Goal: Communication & Community: Answer question/provide support

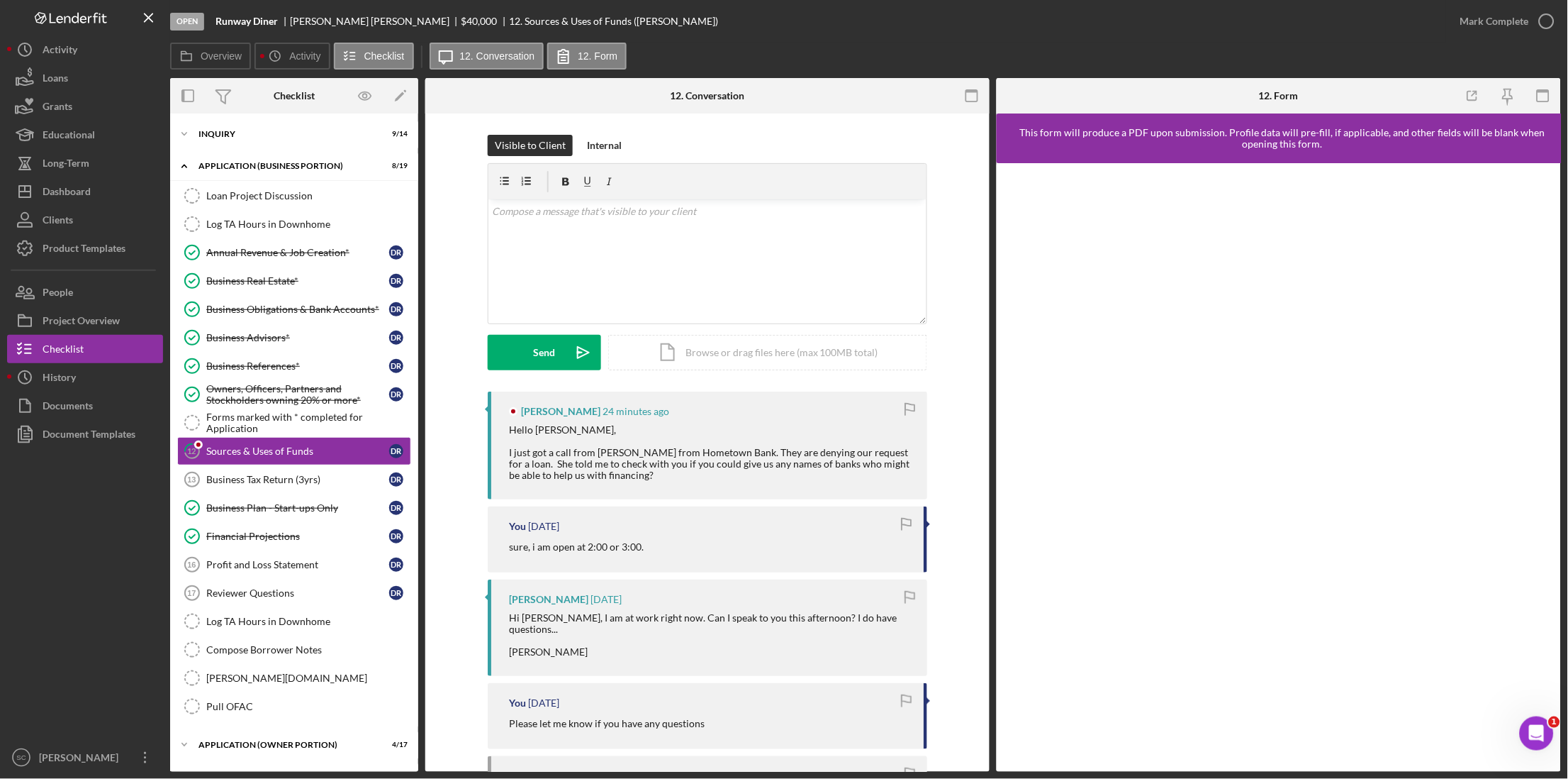
scroll to position [11, 0]
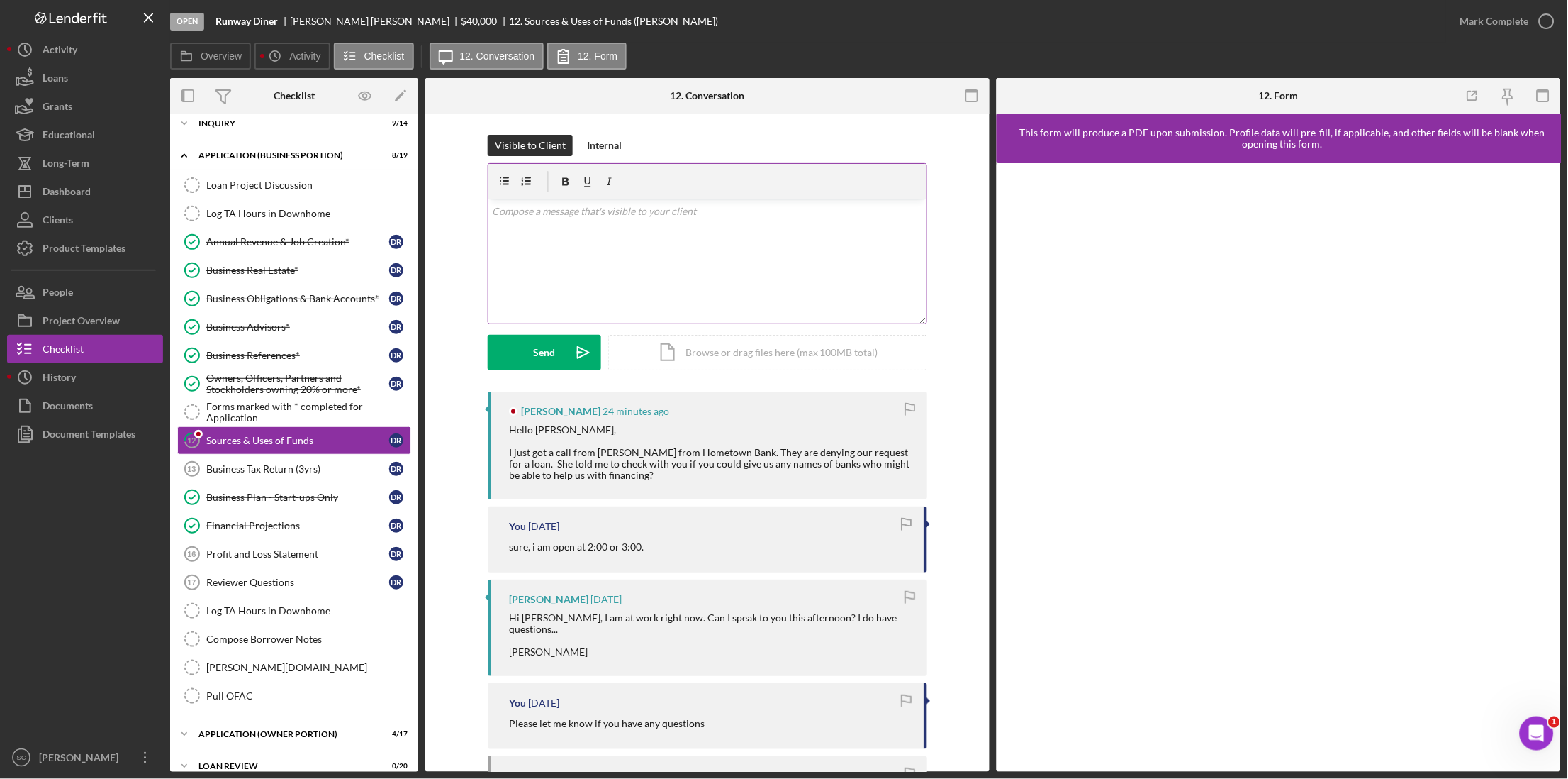
click at [599, 223] on div "v Color teal Color pink Remove color Add row above Add row below Add column bef…" at bounding box center [708, 261] width 439 height 124
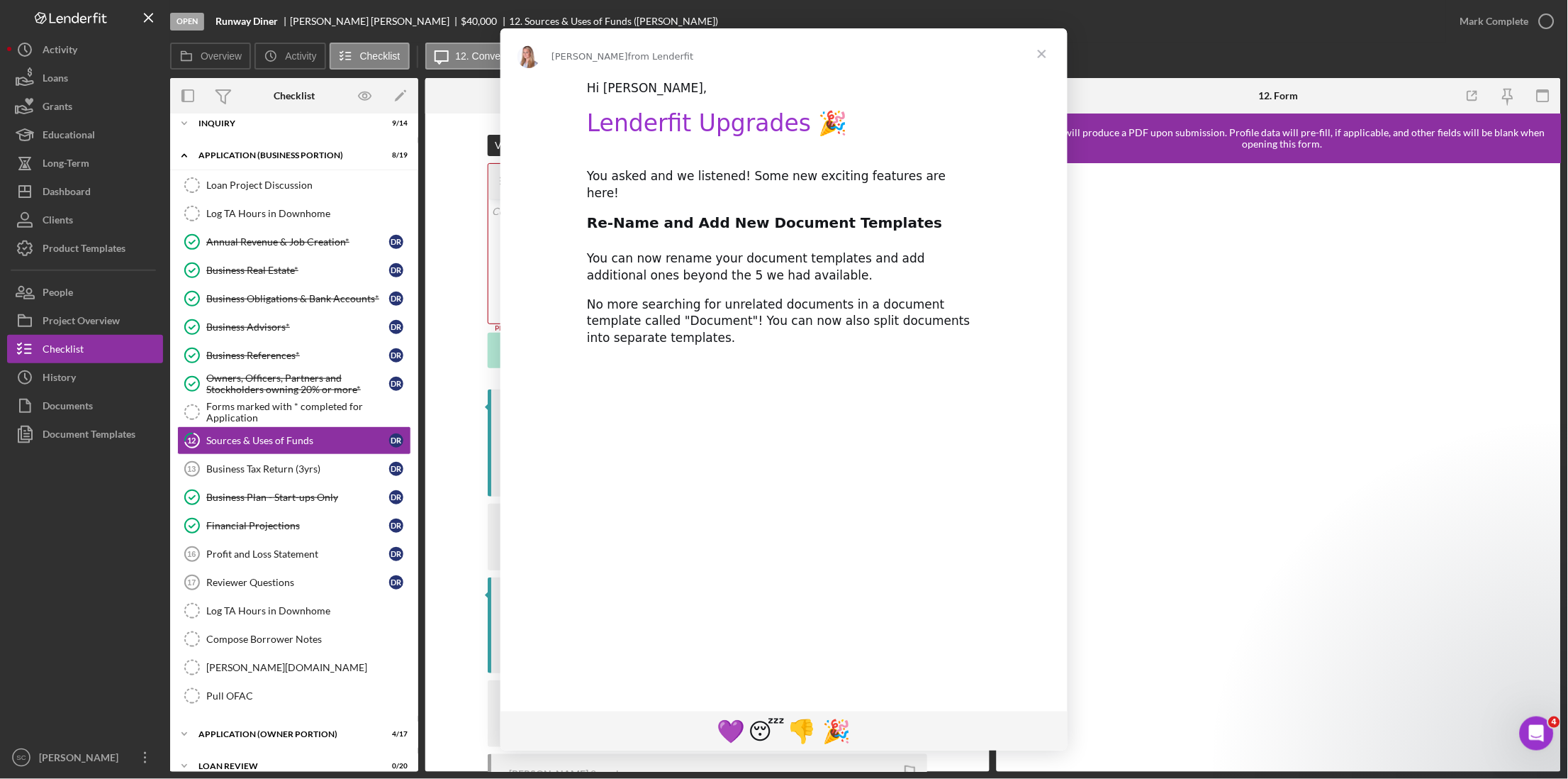
scroll to position [0, 0]
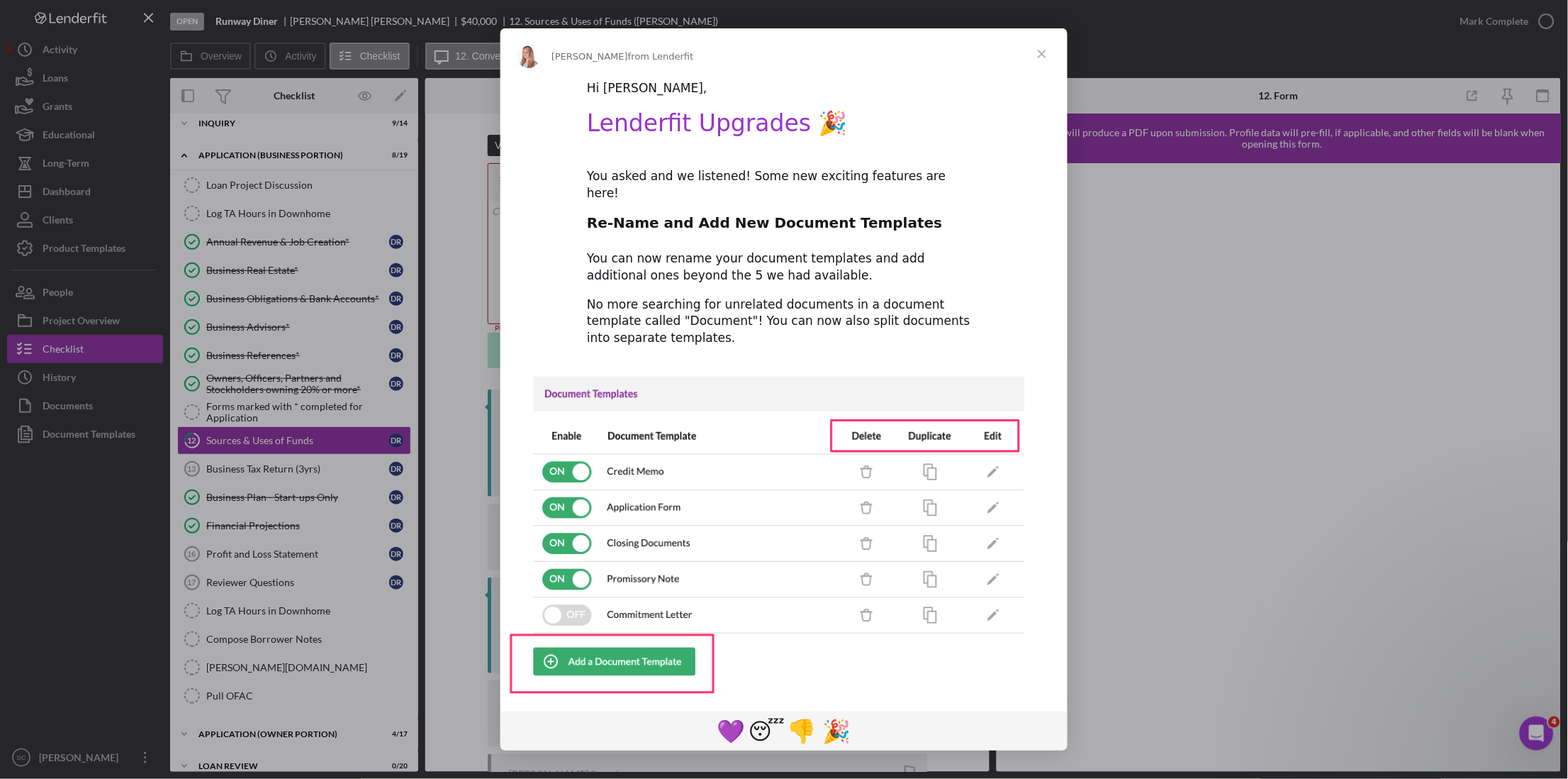
click at [1045, 50] on span "Close" at bounding box center [1042, 53] width 51 height 51
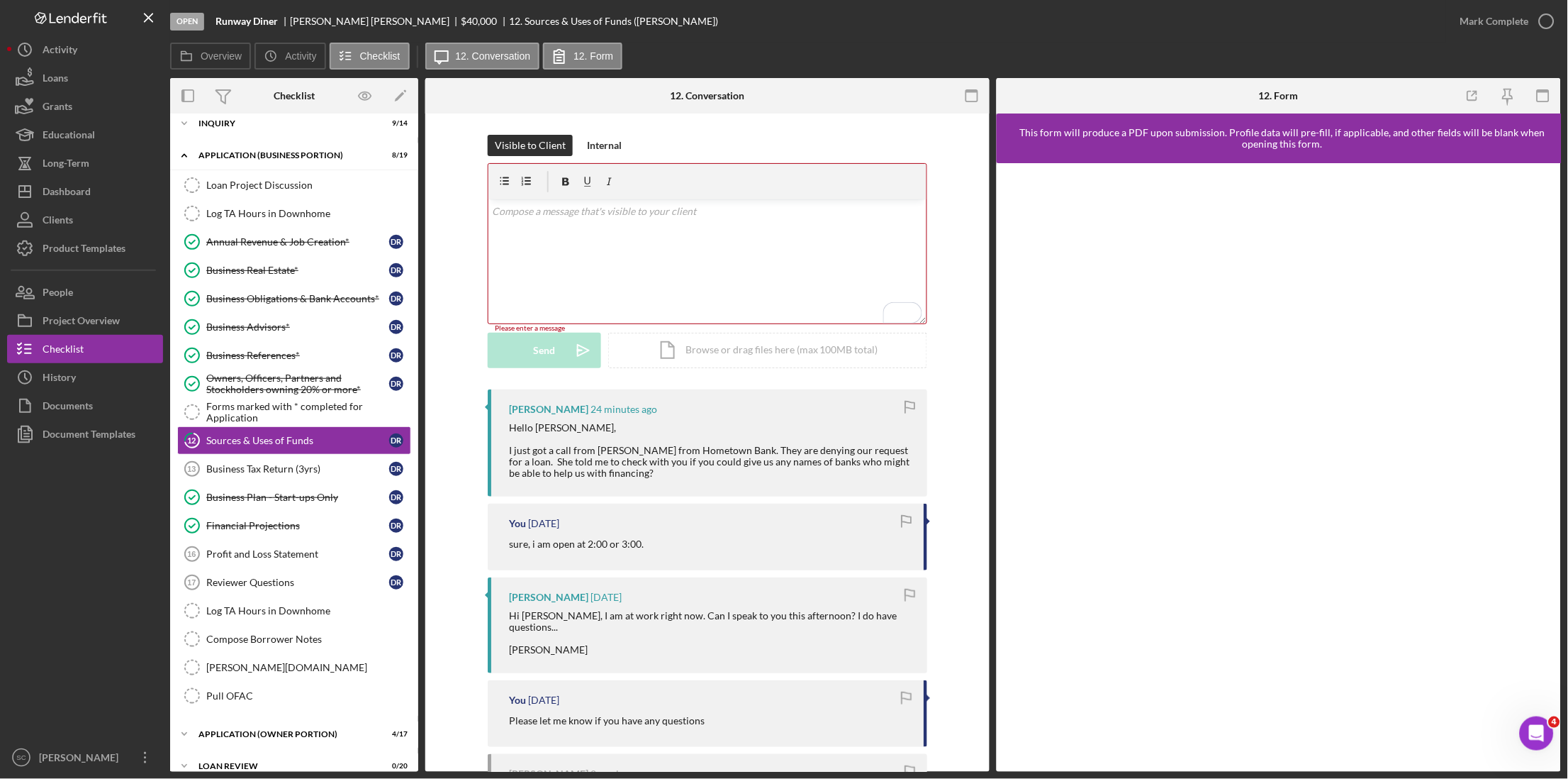
click at [633, 201] on div "v Color teal Color pink Remove color Add row above Add row below Add column bef…" at bounding box center [708, 261] width 439 height 124
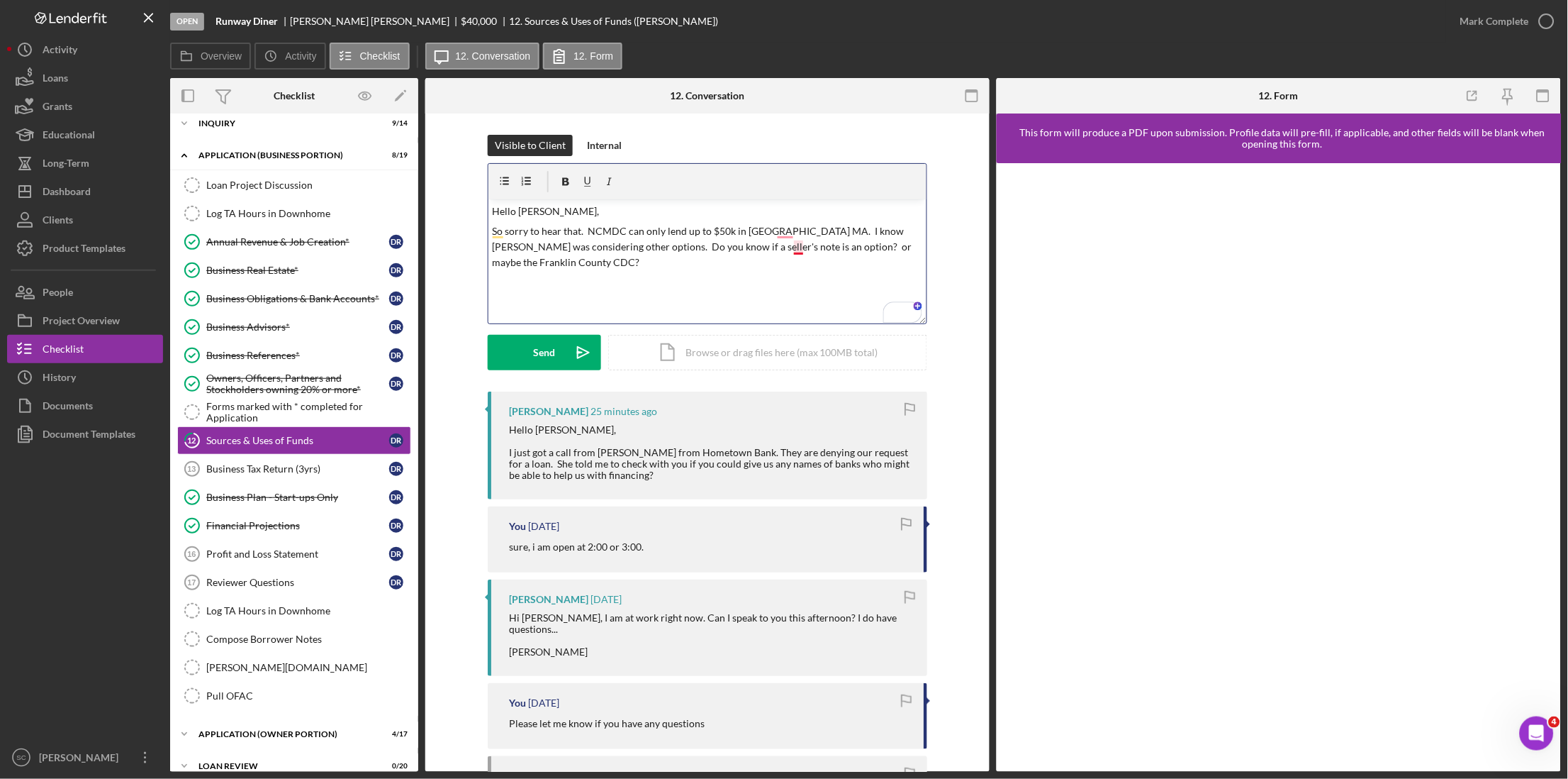
click at [797, 247] on p "So sorry to hear that. NCMDC can only lend up to $50k in [GEOGRAPHIC_DATA] MA. …" at bounding box center [708, 247] width 430 height 47
click at [792, 249] on p "So sorry to hear that. NCMDC can only lend up to $50k in [GEOGRAPHIC_DATA] MA. …" at bounding box center [708, 247] width 430 height 47
click at [797, 253] on p "So sorry to hear that. NCMDC can only lend up to $50k in [GEOGRAPHIC_DATA] MA. …" at bounding box center [708, 247] width 430 height 47
click at [795, 247] on p "So sorry to hear that. NCMDC can only lend up to $50k in [GEOGRAPHIC_DATA] MA. …" at bounding box center [708, 247] width 430 height 47
click at [564, 268] on p "So sorry to hear that. NCMDC can only lend up to $50k in [GEOGRAPHIC_DATA] MA. …" at bounding box center [708, 247] width 430 height 47
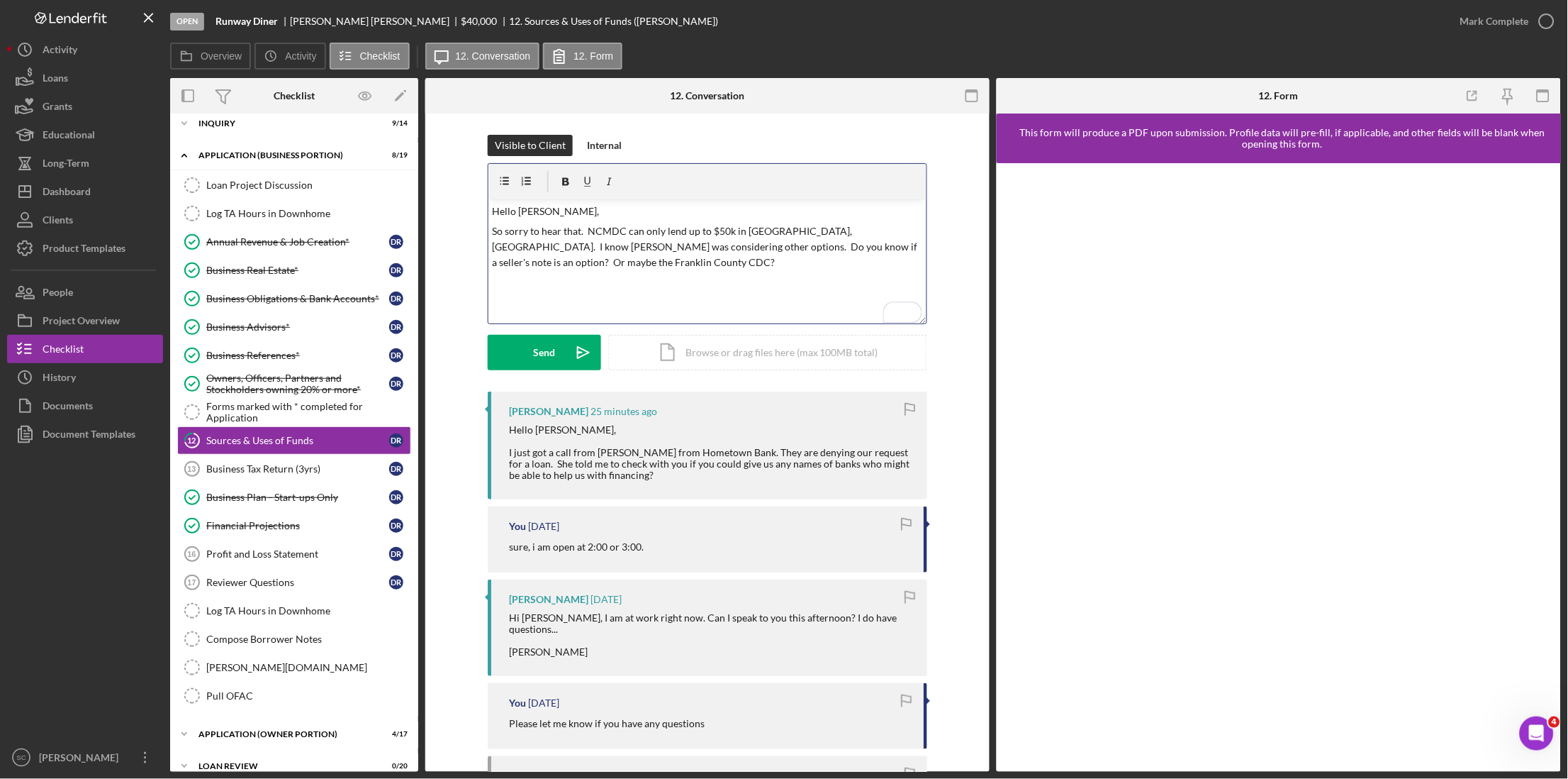
click at [796, 235] on p "So sorry to hear that. NCMDC can only lend up to $50k in [GEOGRAPHIC_DATA], [GE…" at bounding box center [708, 247] width 430 height 47
click at [814, 268] on p "So sorry to hear that. NCMDC can only lend up to $50k in [GEOGRAPHIC_DATA], [GE…" at bounding box center [708, 255] width 430 height 64
drag, startPoint x: 541, startPoint y: 231, endPoint x: 467, endPoint y: 230, distance: 74.0
click at [467, 230] on div "Visible to Client Internal v Color teal Color pink Remove color Add row above A…" at bounding box center [708, 262] width 522 height 257
click at [812, 262] on p "So sorry to hear that. NCMDC can only lend up to $50k in [GEOGRAPHIC_DATA], [GE…" at bounding box center [708, 255] width 430 height 64
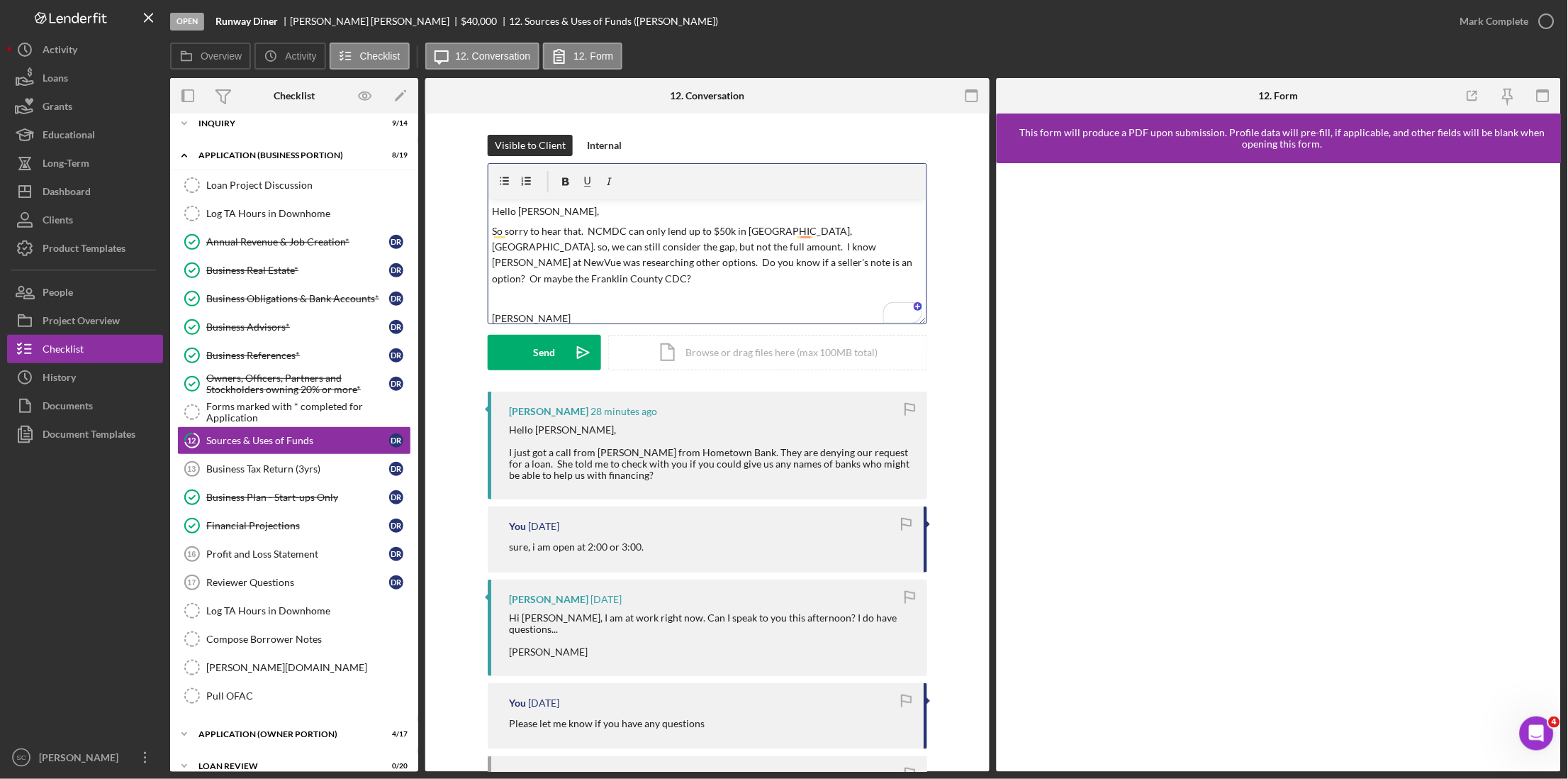
click at [831, 262] on p "So sorry to hear that. NCMDC can only lend up to $50k in [GEOGRAPHIC_DATA], [GE…" at bounding box center [708, 255] width 430 height 64
click at [552, 351] on div "Send" at bounding box center [545, 352] width 22 height 36
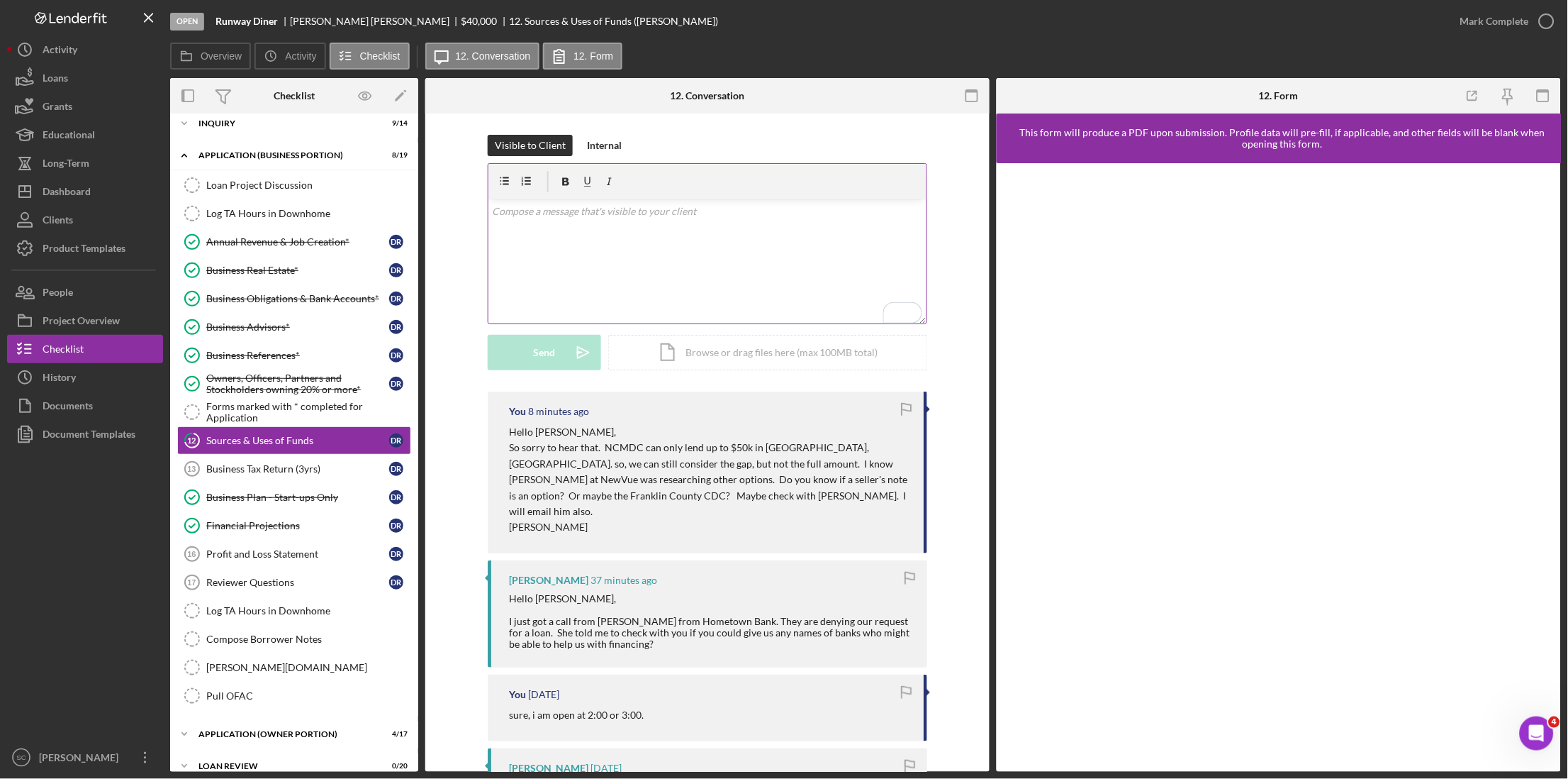
click at [571, 215] on p "To enrich screen reader interactions, please activate Accessibility in Grammarl…" at bounding box center [708, 211] width 430 height 15
click at [504, 347] on button "Send Icon/icon-invite-send" at bounding box center [544, 352] width 113 height 36
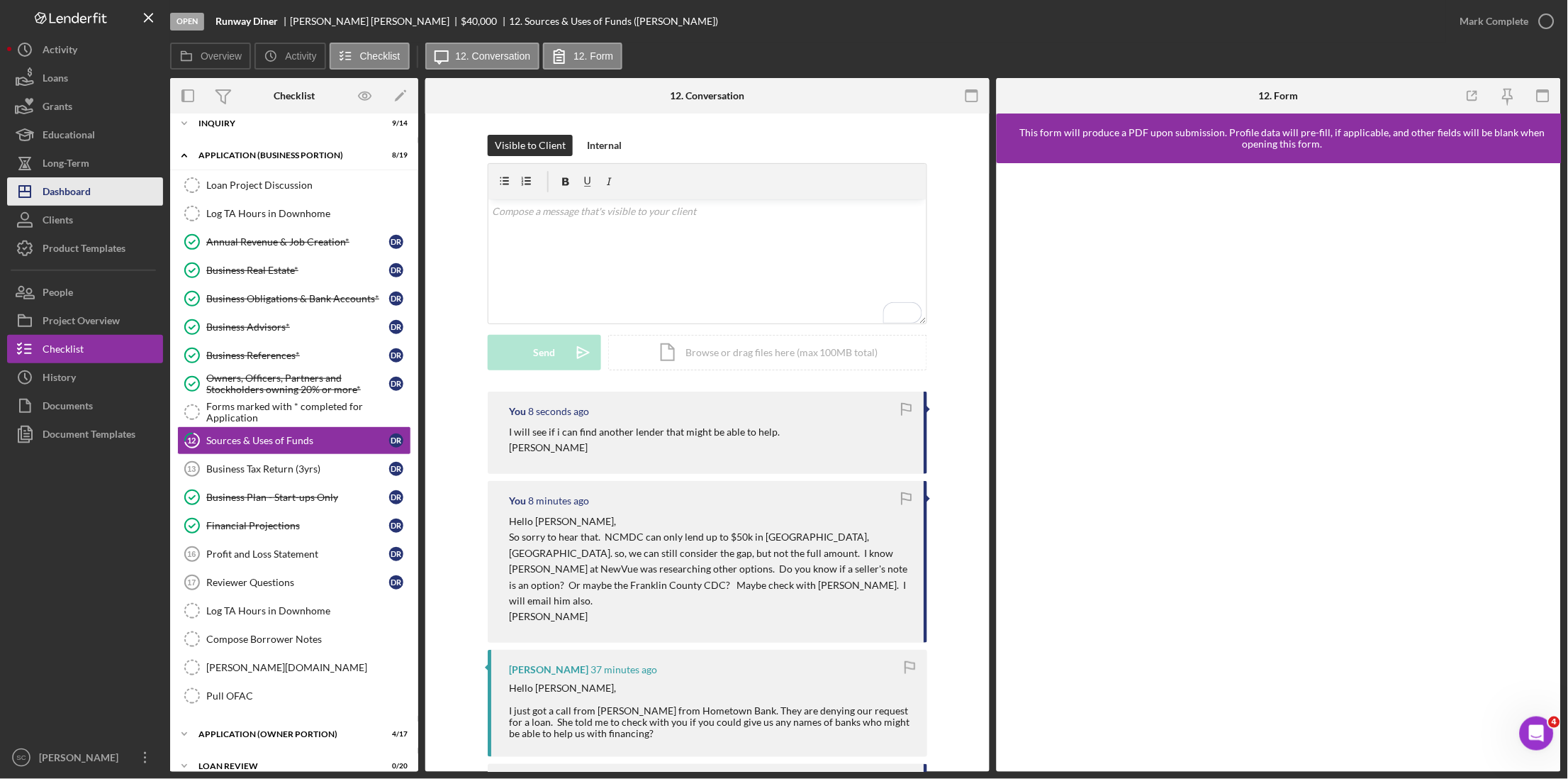
click at [77, 194] on div "Dashboard" at bounding box center [66, 193] width 48 height 32
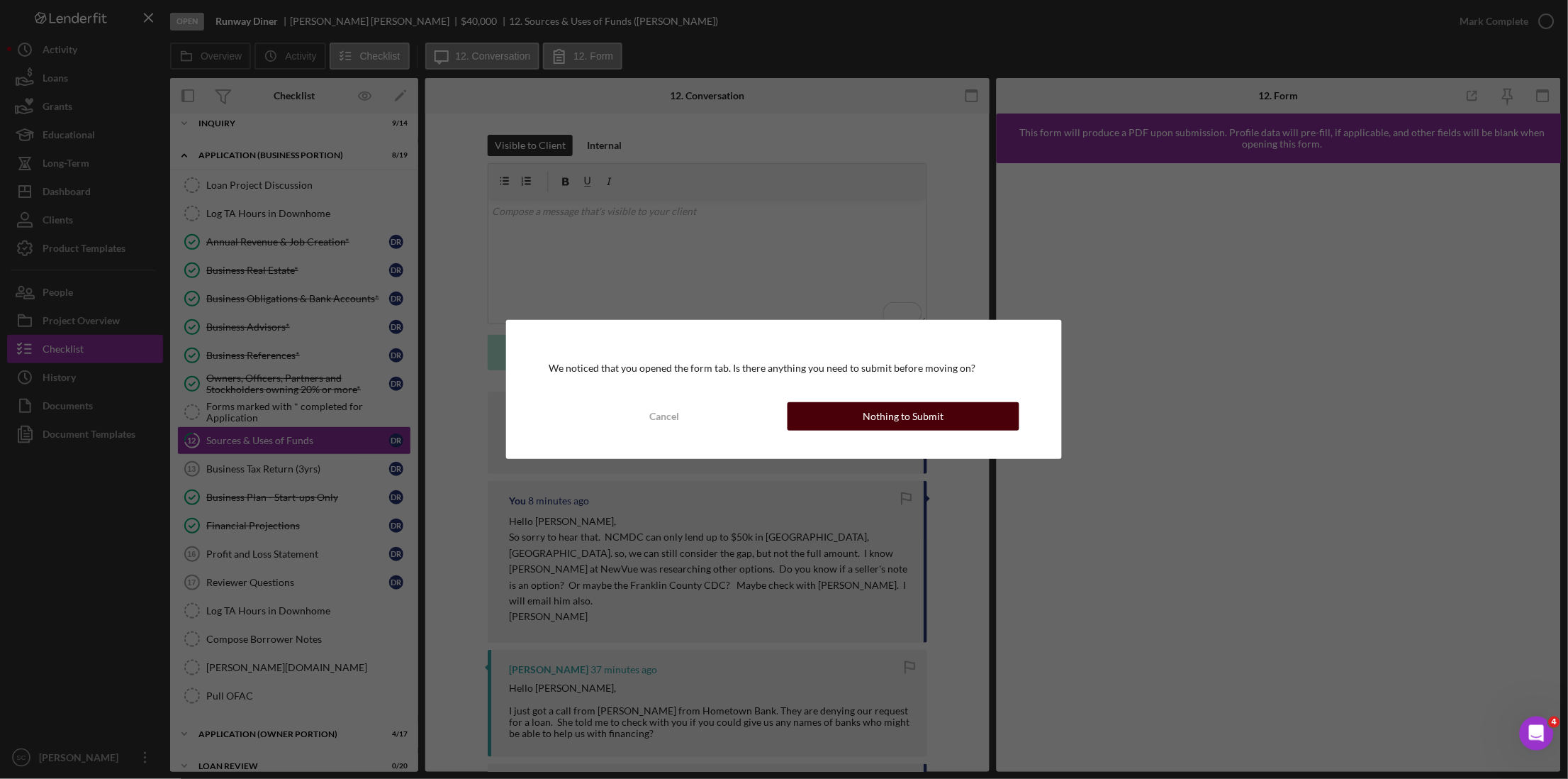
click at [927, 413] on div "Nothing to Submit" at bounding box center [903, 416] width 80 height 28
